Goal: Navigation & Orientation: Find specific page/section

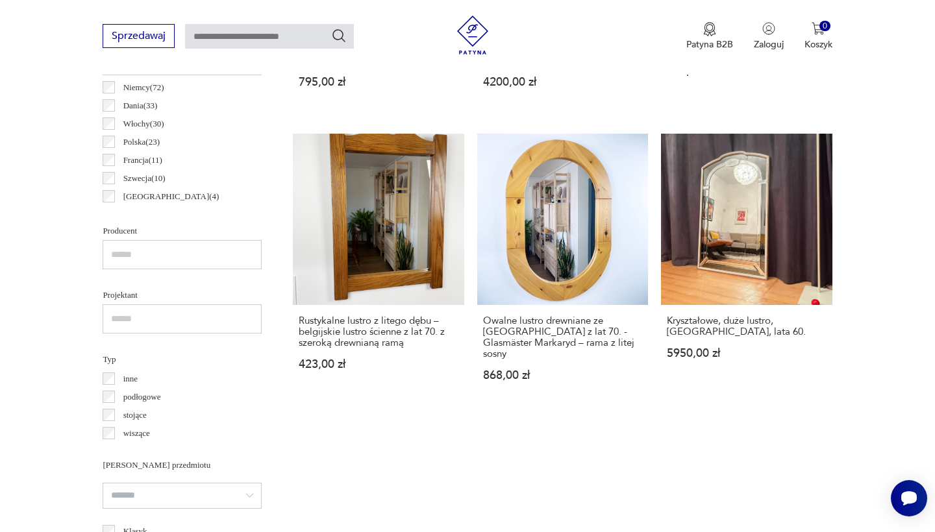
scroll to position [1030, 0]
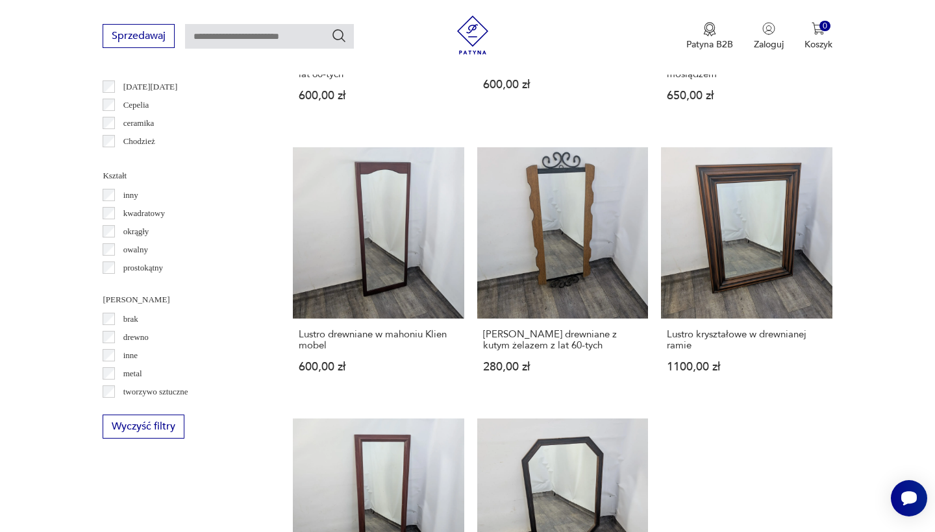
scroll to position [1207, 0]
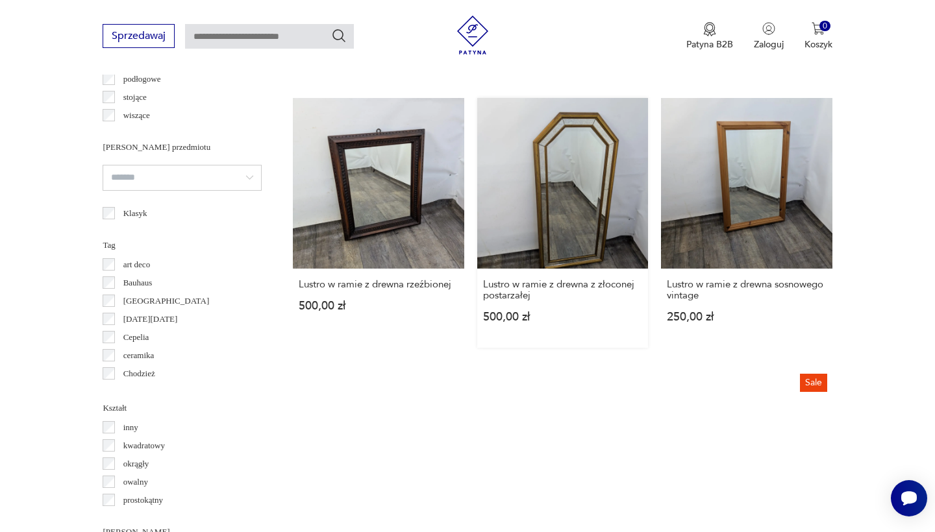
scroll to position [1202, 0]
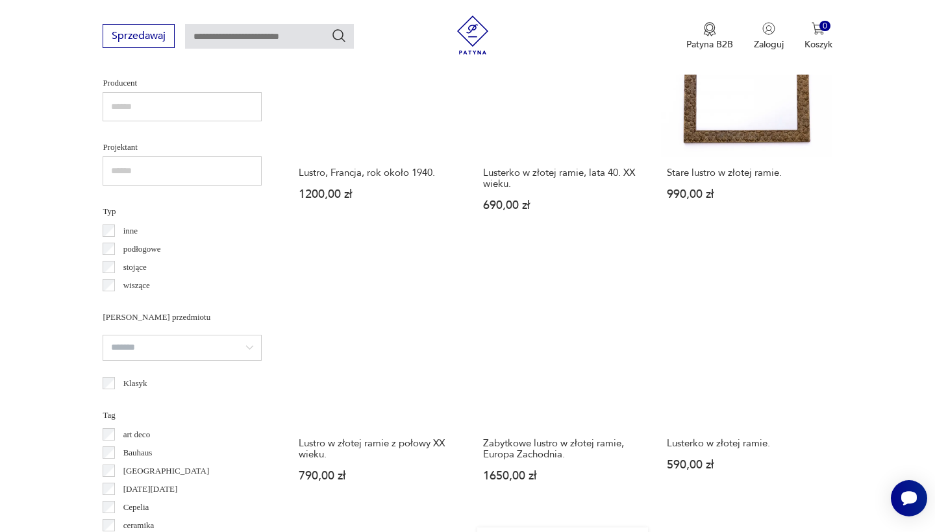
scroll to position [1206, 0]
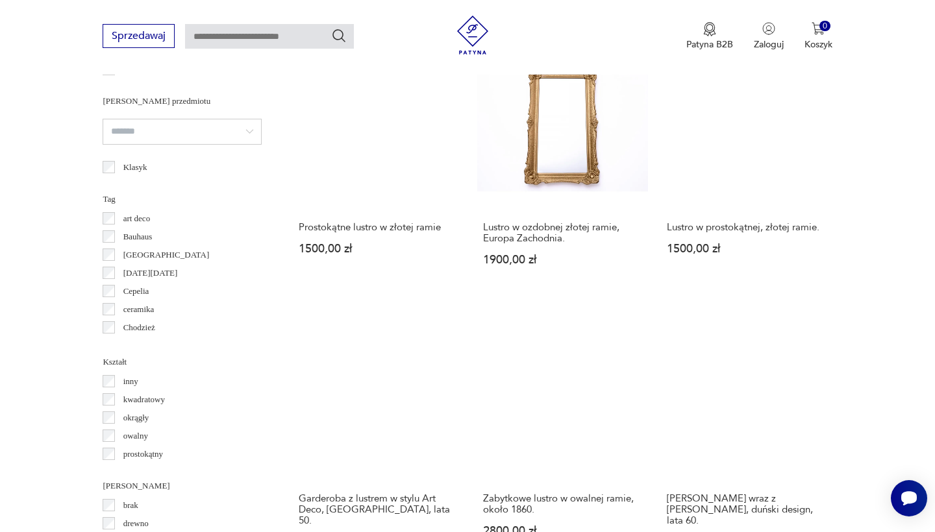
scroll to position [1381, 0]
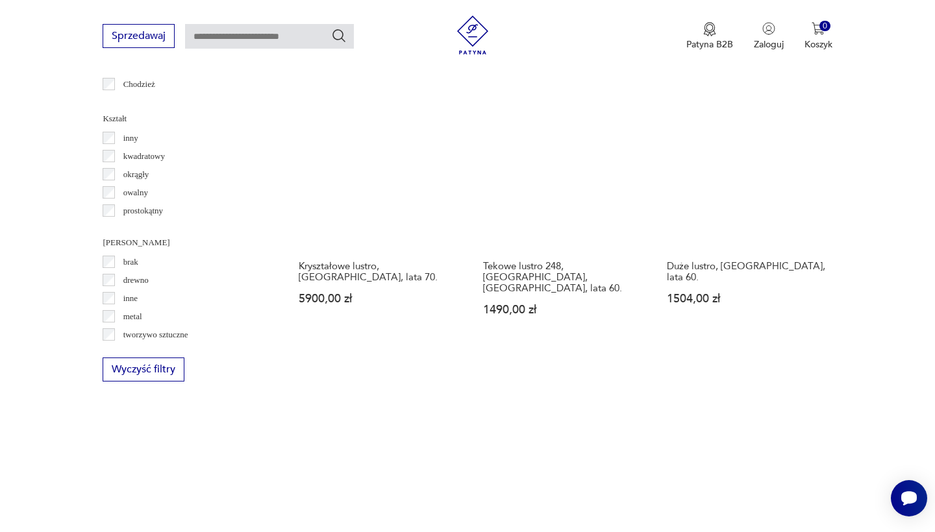
scroll to position [1363, 0]
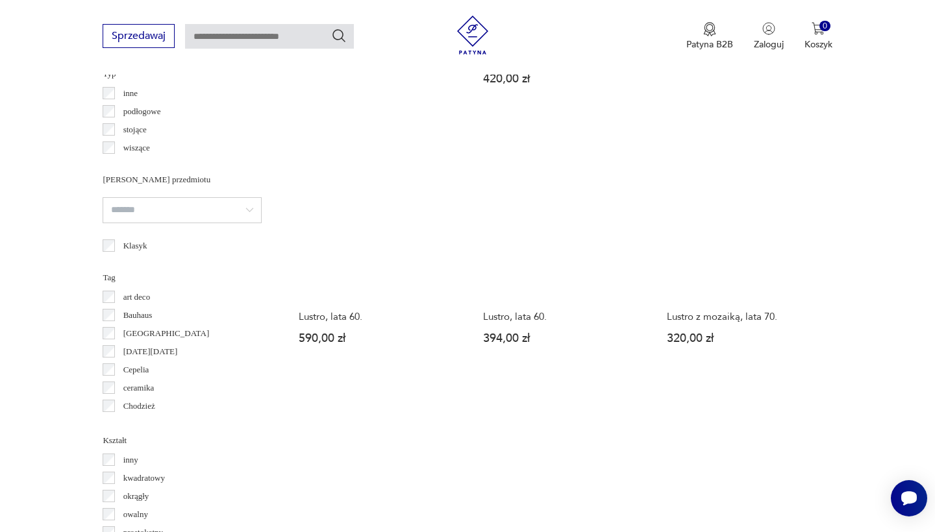
scroll to position [1124, 0]
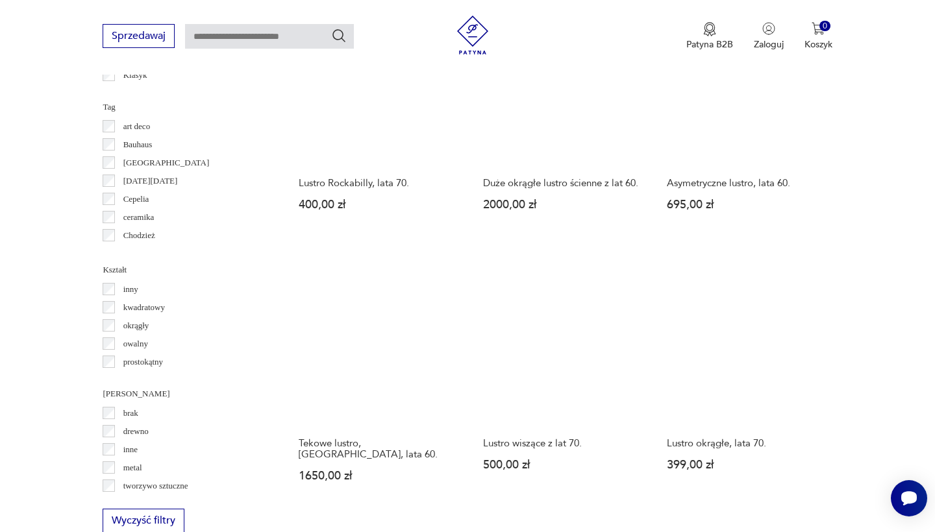
scroll to position [1466, 0]
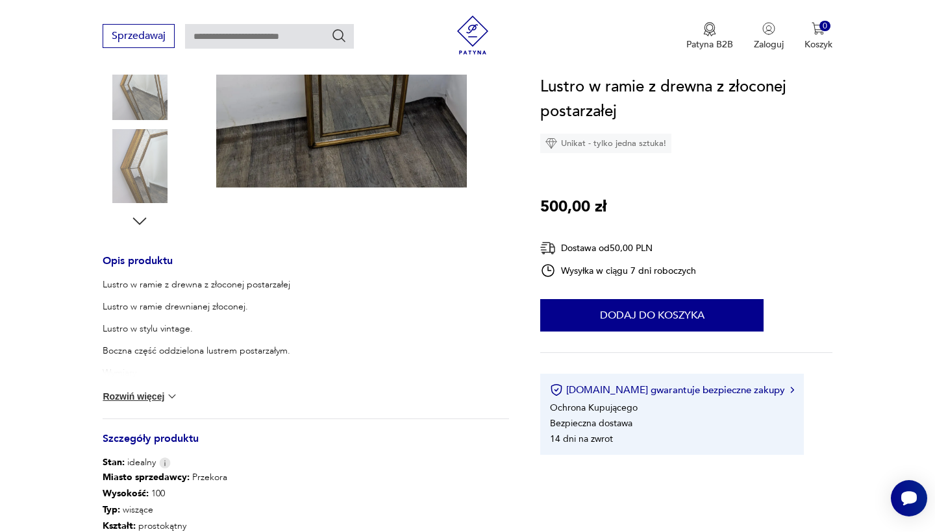
scroll to position [182, 0]
